Goal: Information Seeking & Learning: Compare options

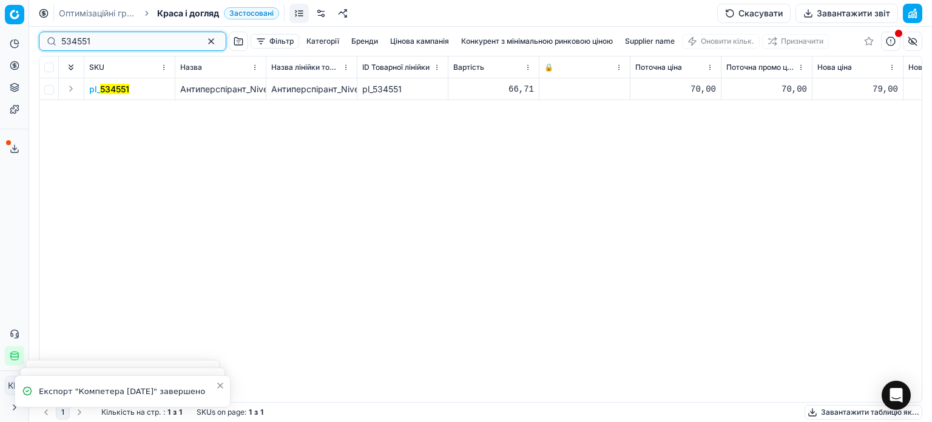
drag, startPoint x: 103, startPoint y: 39, endPoint x: 0, endPoint y: 20, distance: 104.3
click at [0, 21] on div "Pricing platform Аналітика Цінова оптимізація Асортимент продукції Шаблони Серв…" at bounding box center [466, 211] width 932 height 422
paste input "339260"
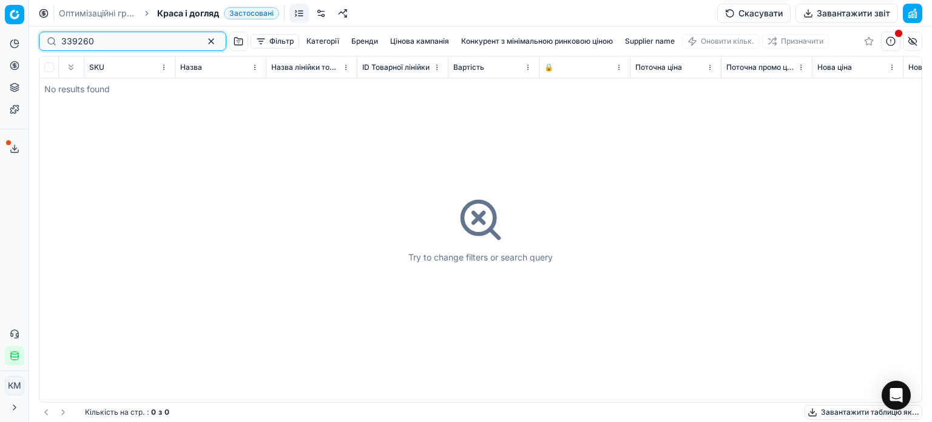
drag, startPoint x: 63, startPoint y: 41, endPoint x: 83, endPoint y: 43, distance: 19.5
click at [63, 41] on input "339260" at bounding box center [127, 41] width 133 height 12
type input "339260"
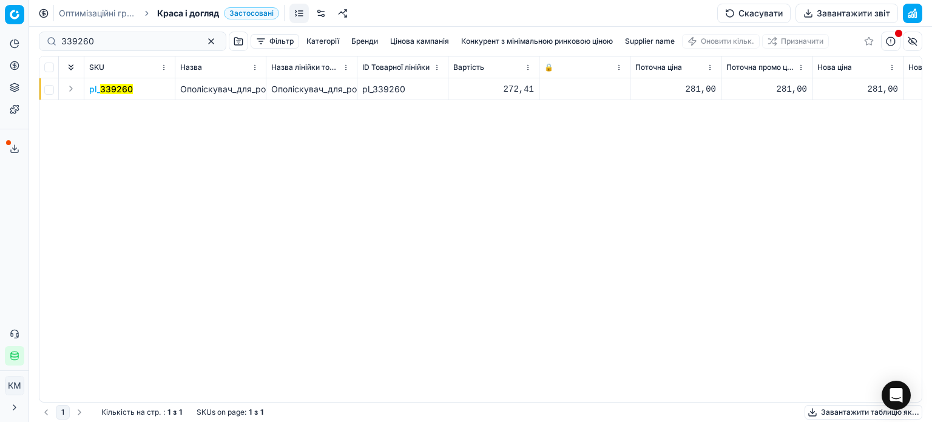
click at [118, 90] on mark "339260" at bounding box center [116, 89] width 33 height 10
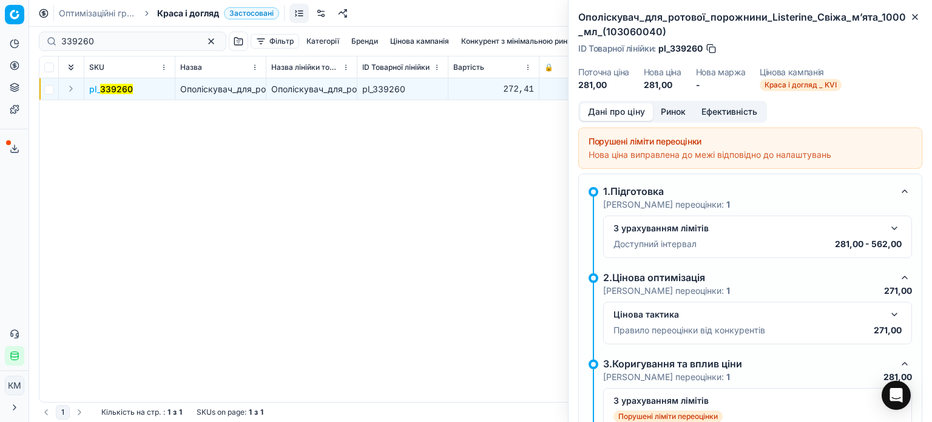
click at [671, 115] on button "Ринок" at bounding box center [673, 112] width 41 height 18
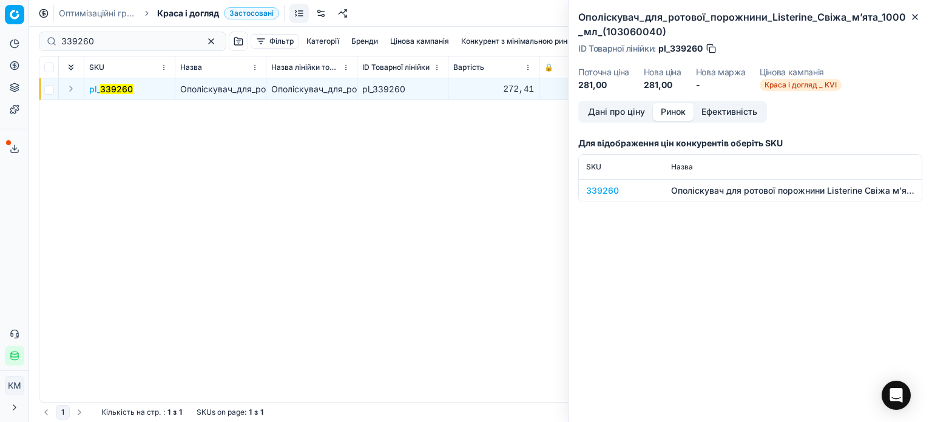
click at [609, 189] on div "339260" at bounding box center [621, 190] width 70 height 12
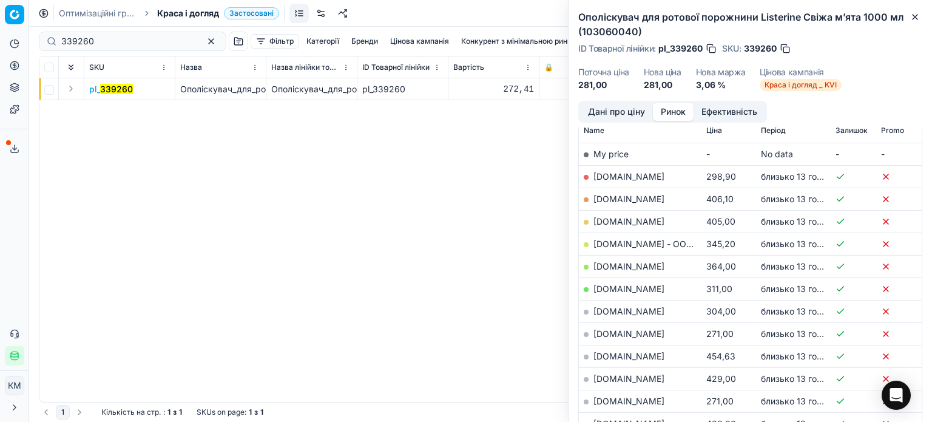
scroll to position [243, 0]
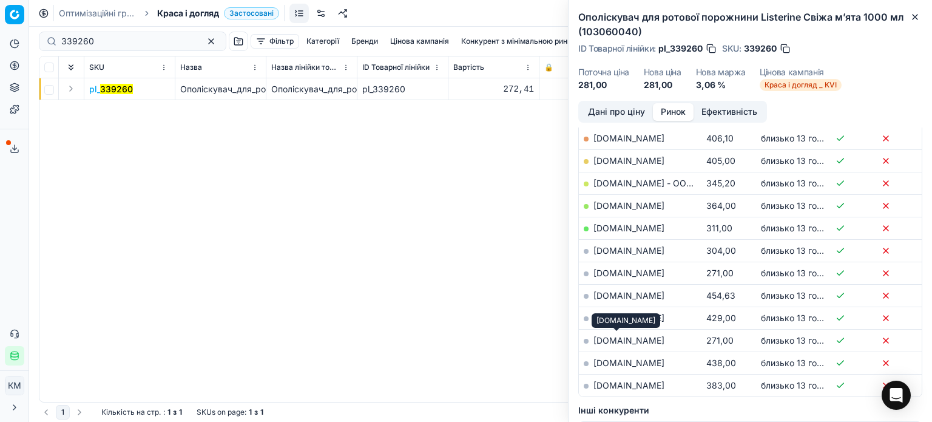
click at [634, 339] on link "[DOMAIN_NAME]" at bounding box center [629, 340] width 71 height 10
click at [641, 274] on link "[DOMAIN_NAME]" at bounding box center [629, 273] width 71 height 10
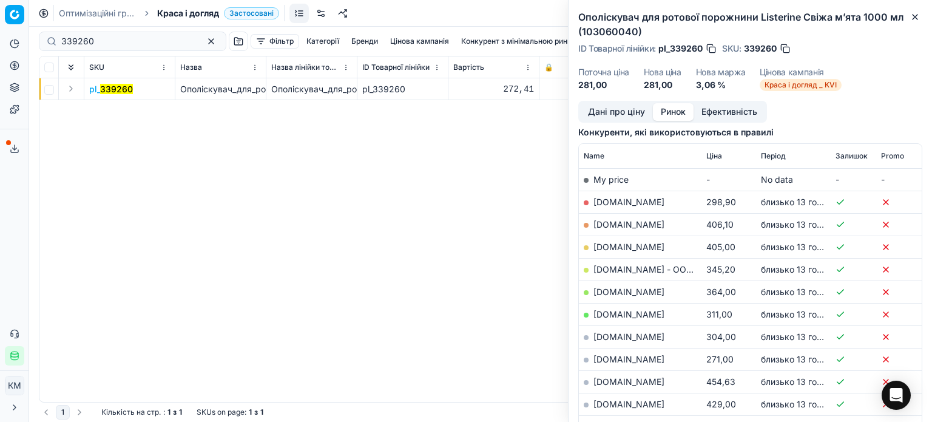
scroll to position [178, 0]
